Goal: Communication & Community: Participate in discussion

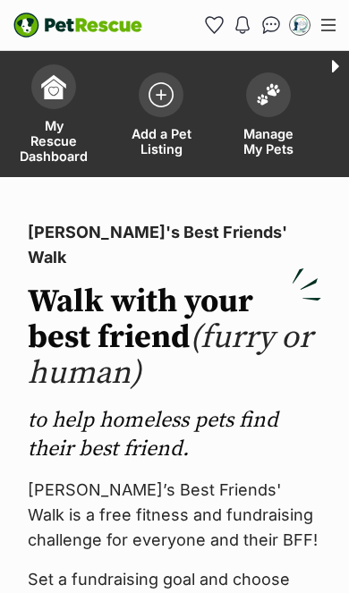
click at [266, 103] on img at bounding box center [268, 94] width 25 height 23
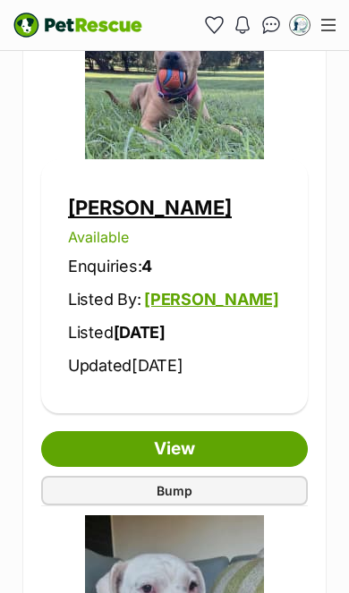
scroll to position [2642, 0]
click at [117, 208] on link "[PERSON_NAME]" at bounding box center [150, 207] width 164 height 23
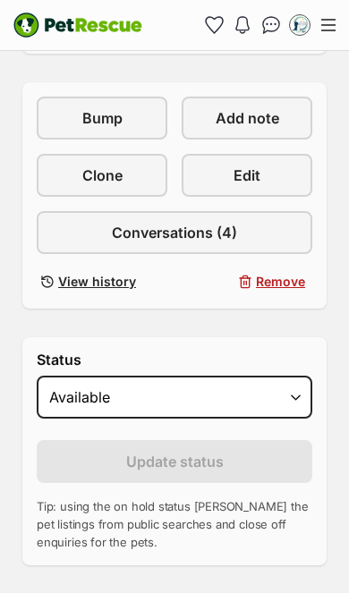
scroll to position [897, 0]
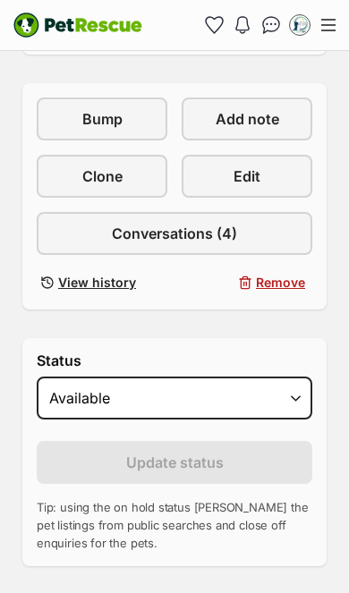
click at [265, 232] on link "Conversations (4)" at bounding box center [175, 233] width 276 height 43
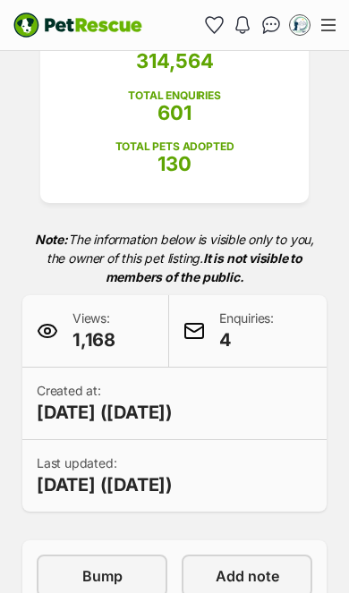
scroll to position [0, 0]
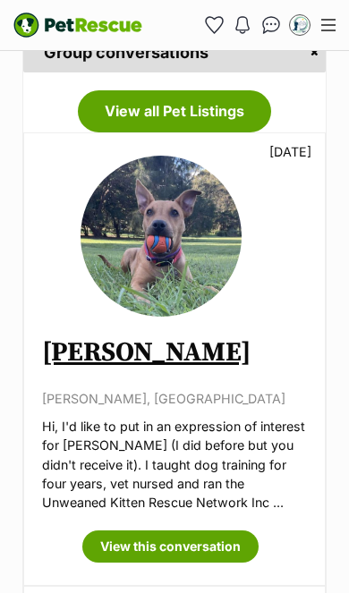
scroll to position [348, 0]
